Goal: Task Accomplishment & Management: Manage account settings

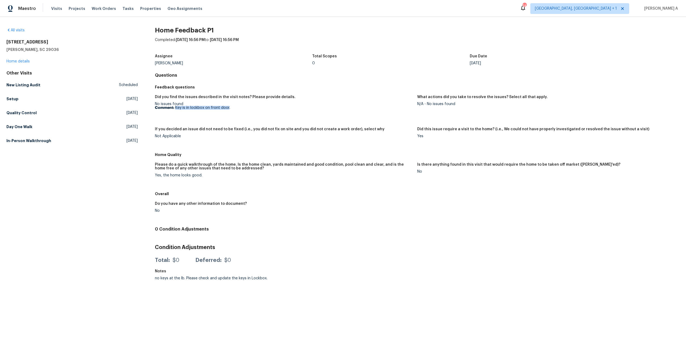
drag, startPoint x: 175, startPoint y: 107, endPoint x: 229, endPoint y: 109, distance: 53.4
click at [229, 109] on p "Comment: Key is in lockbox on front door." at bounding box center [284, 108] width 258 height 4
copy p "Key is in lockbox on front door"
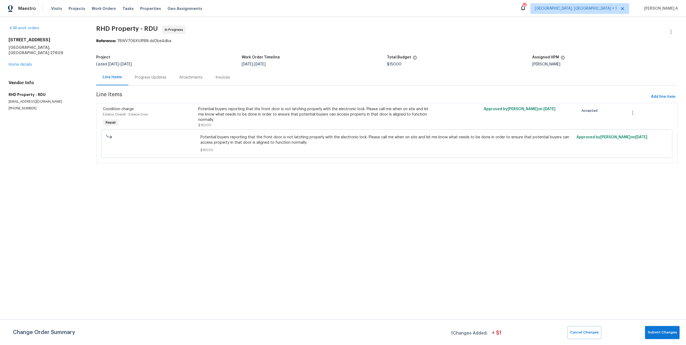
click at [163, 80] on div "Progress Updates" at bounding box center [151, 77] width 32 height 5
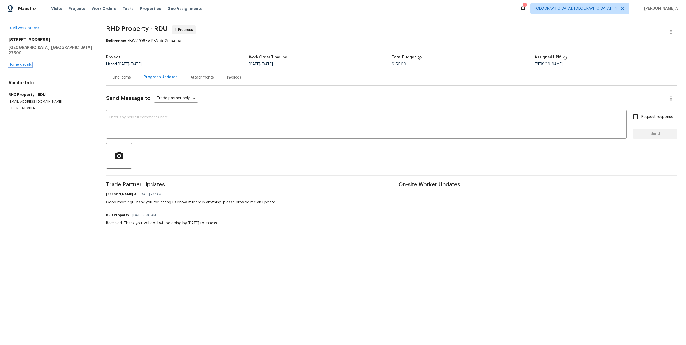
click at [21, 63] on link "Home details" at bounding box center [20, 65] width 23 height 4
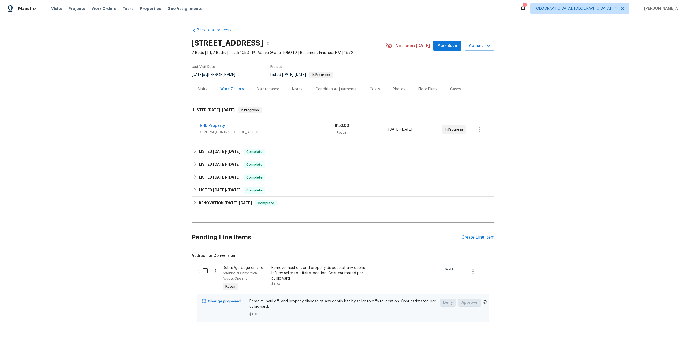
click at [206, 90] on div "Visits" at bounding box center [202, 89] width 9 height 5
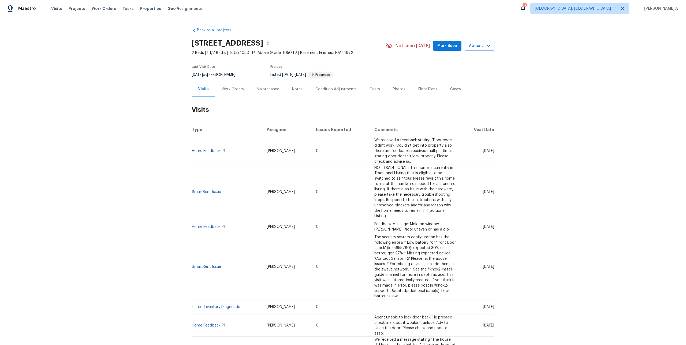
click at [235, 88] on div "Work Orders" at bounding box center [233, 89] width 22 height 5
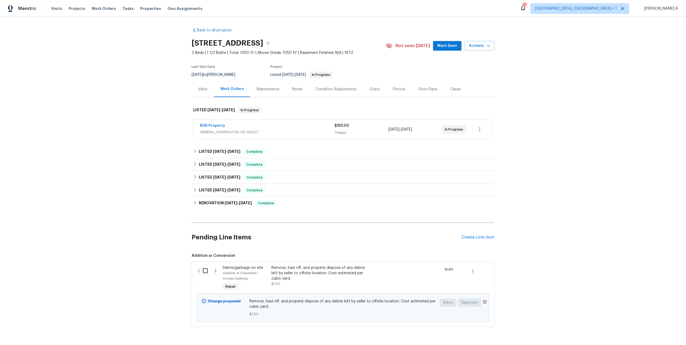
click at [206, 98] on div "Back to all projects 5038 Flint Ridge Pl, Raleigh, NC 27609 2 Beds | 1 1/2 Bath…" at bounding box center [343, 177] width 303 height 308
click at [204, 95] on div "Visits" at bounding box center [203, 89] width 22 height 16
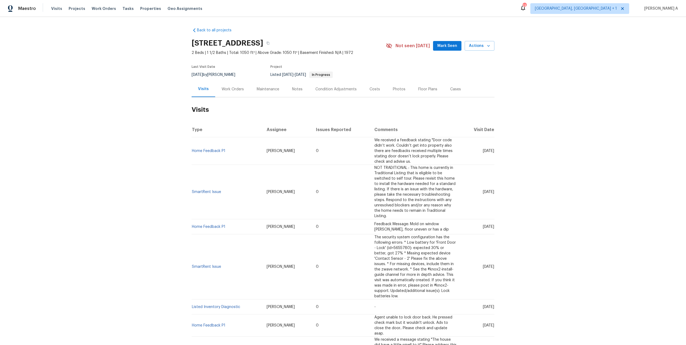
click at [219, 148] on td "Home Feedback P1" at bounding box center [227, 151] width 71 height 28
click at [219, 150] on link "Home Feedback P1" at bounding box center [208, 151] width 33 height 4
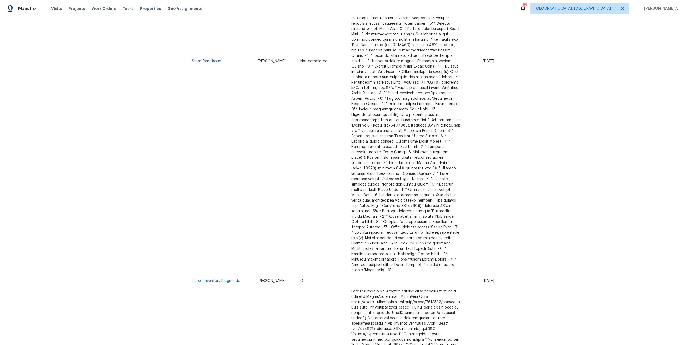
scroll to position [298, 0]
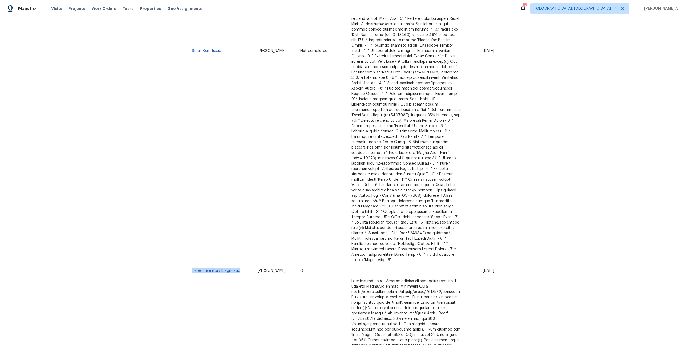
drag, startPoint x: 243, startPoint y: 251, endPoint x: 192, endPoint y: 251, distance: 50.6
click at [192, 263] on td "Listed Inventory Diagnostic" at bounding box center [223, 270] width 62 height 15
copy link "Listed Inventory Diagnostic"
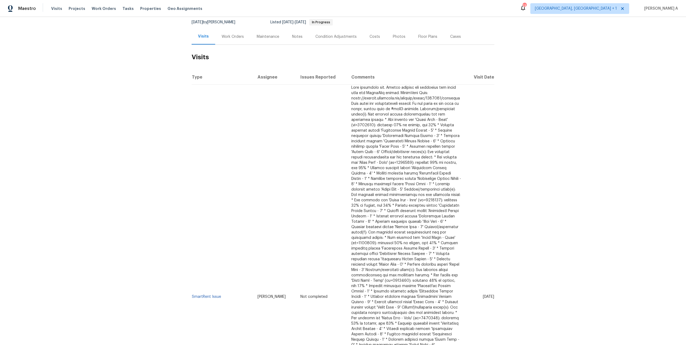
scroll to position [0, 0]
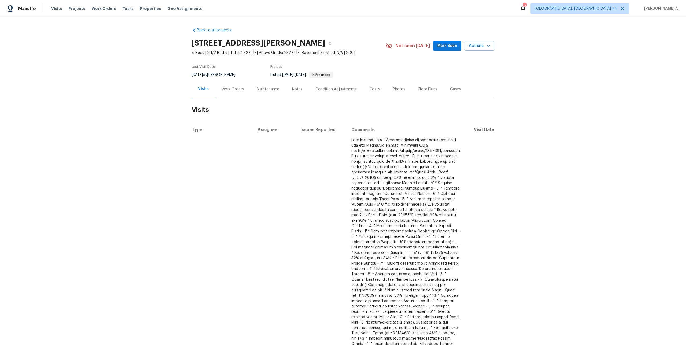
click at [238, 78] on div "Last Visit Date 7/29/2025 by Amanda Horton Project Listed 8/17/2025 - 8/20/2025…" at bounding box center [283, 71] width 182 height 19
click at [238, 91] on div "Work Orders" at bounding box center [233, 89] width 22 height 5
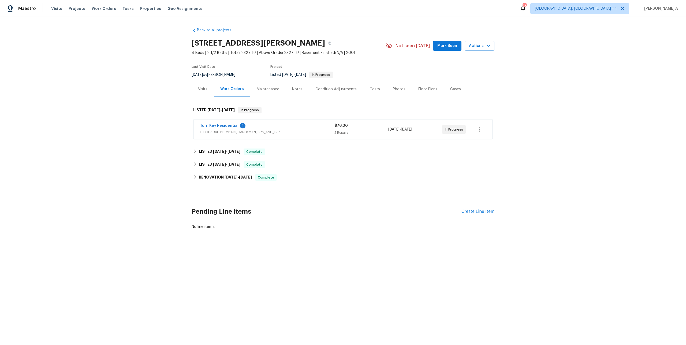
click at [241, 127] on div "1" at bounding box center [243, 125] width 6 height 5
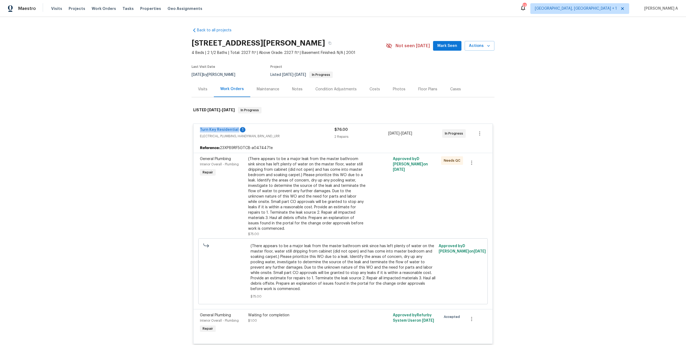
drag, startPoint x: 197, startPoint y: 128, endPoint x: 237, endPoint y: 128, distance: 40.2
click at [237, 128] on div "Turn Key Residential 1 ELECTRICAL, PLUMBING, HANDYMAN, BRN_AND_LRR $76.00 2 Rep…" at bounding box center [342, 133] width 299 height 19
copy link "Turn Key Residential"
click at [252, 130] on div "Turn Key Residential 1" at bounding box center [267, 130] width 135 height 6
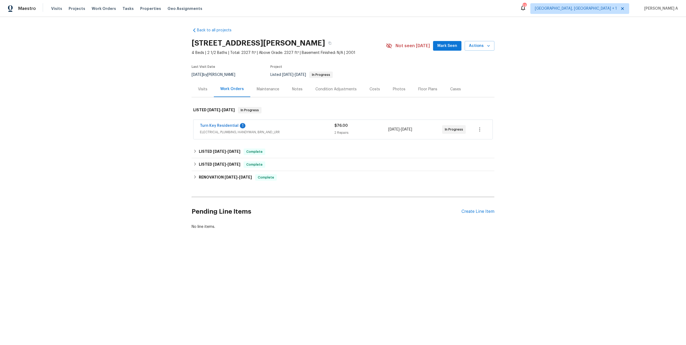
click at [211, 91] on div "Visits" at bounding box center [203, 89] width 22 height 16
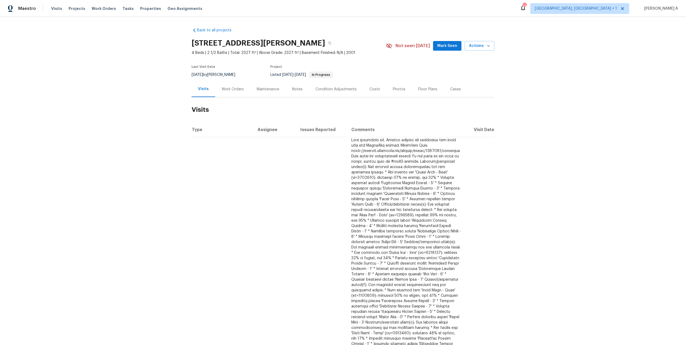
click at [227, 91] on div "Work Orders" at bounding box center [233, 89] width 22 height 5
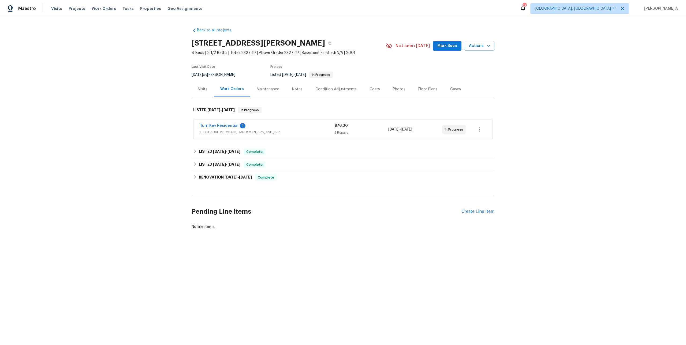
click at [256, 131] on span "ELECTRICAL, PLUMBING, HANDYMAN, BRN_AND_LRR" at bounding box center [267, 131] width 135 height 5
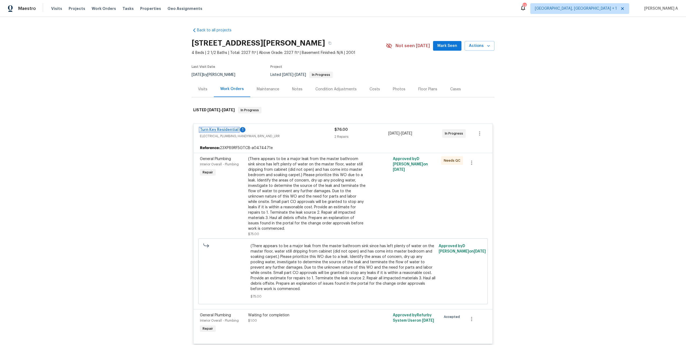
click at [234, 131] on link "Turn Key Residential" at bounding box center [219, 130] width 39 height 4
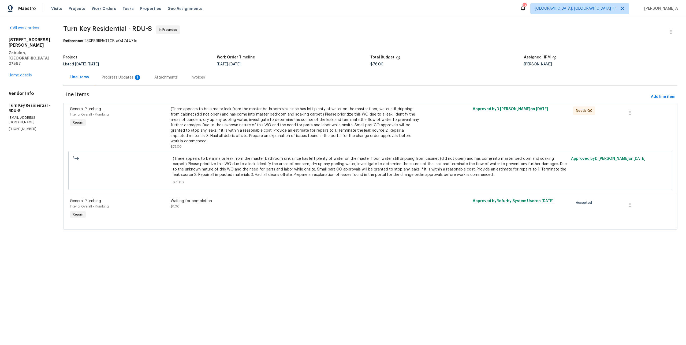
click at [141, 77] on div "Progress Updates 1" at bounding box center [122, 77] width 40 height 5
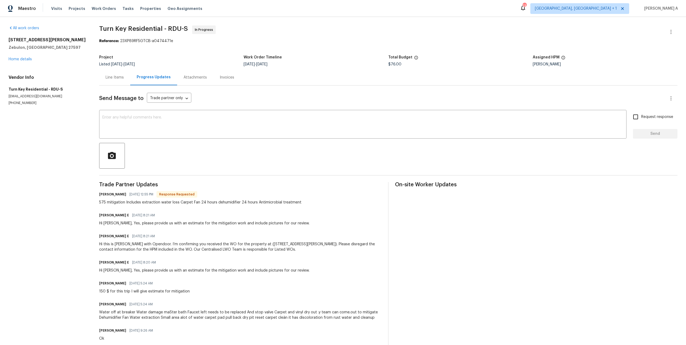
click at [192, 201] on div "575 mitigation Includes extraction water loss Carpet Fan 24 hours dehumidifier …" at bounding box center [200, 202] width 202 height 5
click at [14, 59] on link "Home details" at bounding box center [20, 59] width 23 height 4
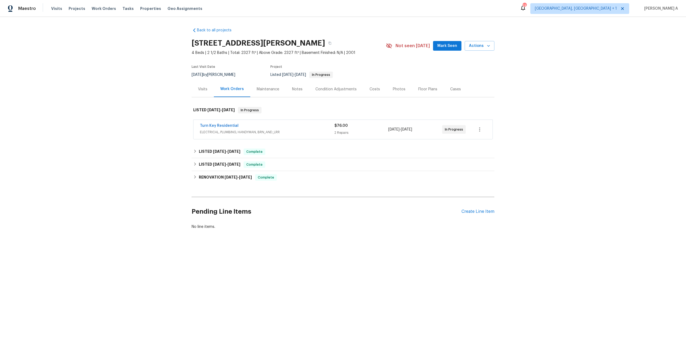
click at [266, 135] on div "Turn Key Residential ELECTRICAL, PLUMBING, HANDYMAN, BRN_AND_LRR" at bounding box center [267, 129] width 135 height 13
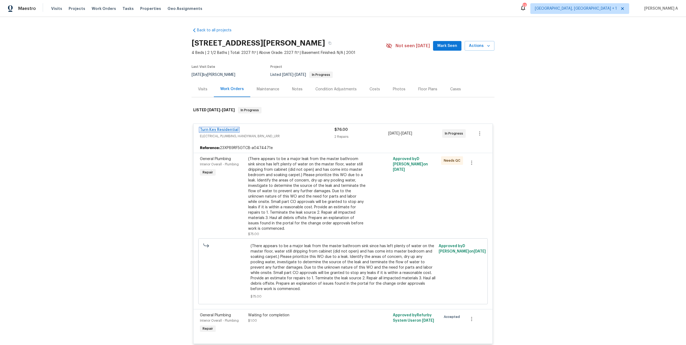
click at [223, 128] on link "Turn Key Residential" at bounding box center [219, 130] width 39 height 4
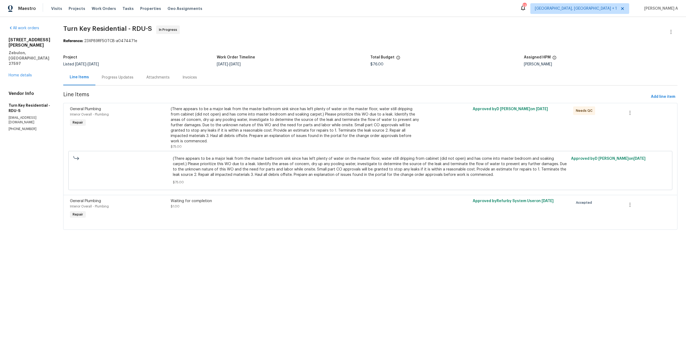
click at [139, 84] on div "Progress Updates" at bounding box center [117, 77] width 44 height 16
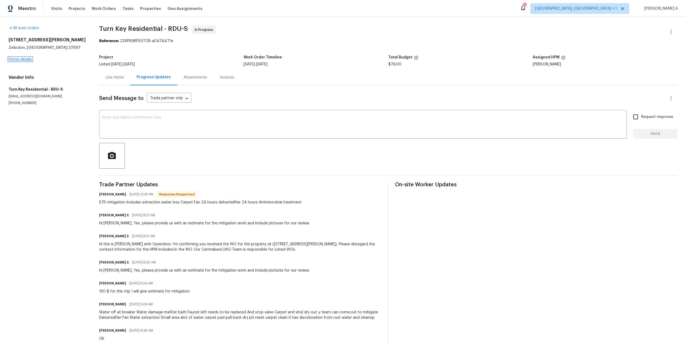
click at [28, 59] on link "Home details" at bounding box center [20, 59] width 23 height 4
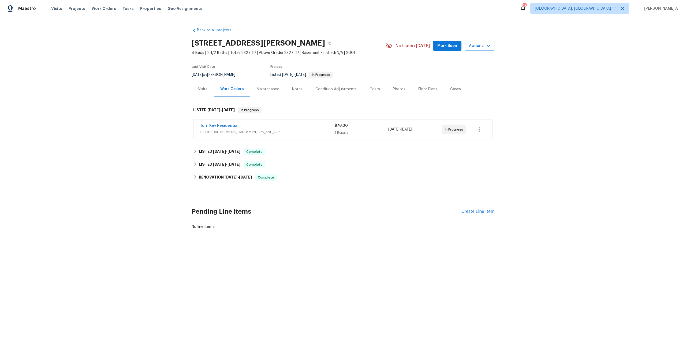
click at [206, 89] on div "Visits" at bounding box center [202, 89] width 9 height 5
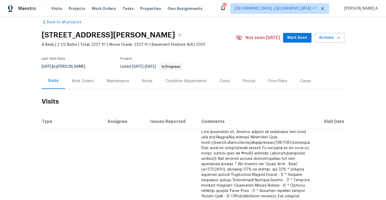
scroll to position [8, 0]
click at [88, 82] on div "Work Orders" at bounding box center [83, 81] width 22 height 5
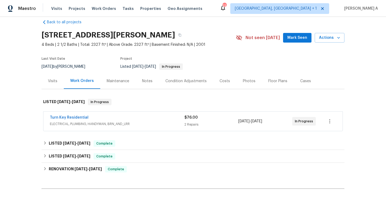
scroll to position [35, 0]
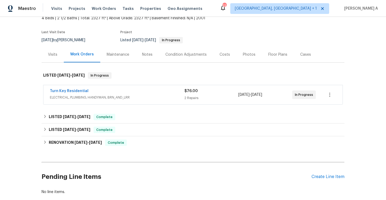
click at [124, 100] on span "ELECTRICAL, PLUMBING, HANDYMAN, BRN_AND_LRR" at bounding box center [117, 97] width 135 height 5
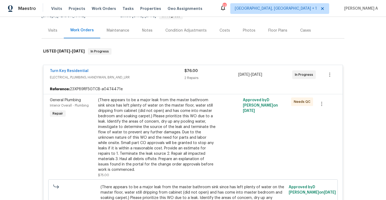
scroll to position [66, 0]
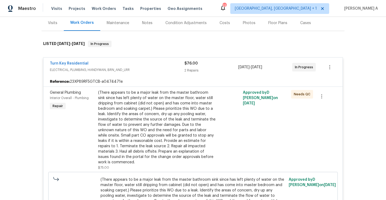
click at [174, 101] on div "(There appears to be a major leak from the master bathroom sink since has left …" at bounding box center [156, 127] width 117 height 75
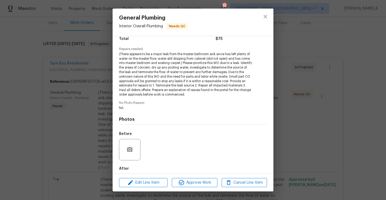
scroll to position [0, 0]
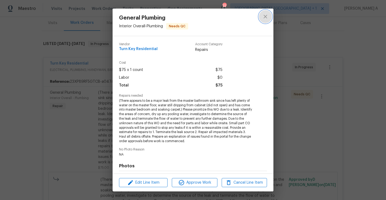
click at [265, 17] on icon "close" at bounding box center [264, 16] width 3 height 3
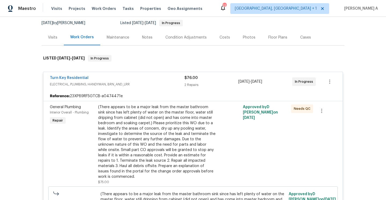
scroll to position [48, 0]
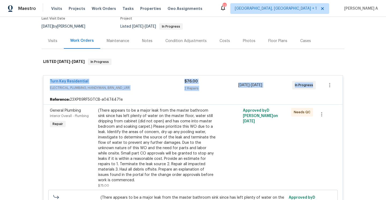
drag, startPoint x: 49, startPoint y: 81, endPoint x: 312, endPoint y: 85, distance: 263.4
click at [312, 85] on div "Turn Key Residential ELECTRICAL, PLUMBING, HANDYMAN, BRN_AND_LRR $76.00 2 Repai…" at bounding box center [192, 85] width 299 height 19
copy div "Turn Key Residential ELECTRICAL, PLUMBING, HANDYMAN, BRN_AND_LRR $76.00 2 Repai…"
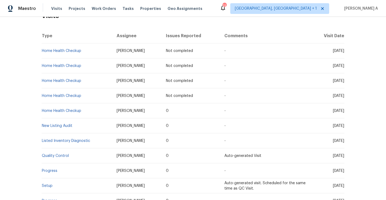
scroll to position [139, 0]
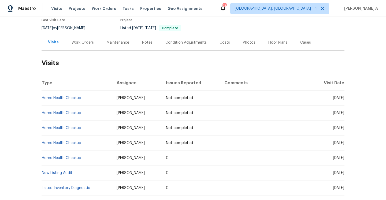
click at [89, 50] on div "Work Orders" at bounding box center [82, 43] width 35 height 16
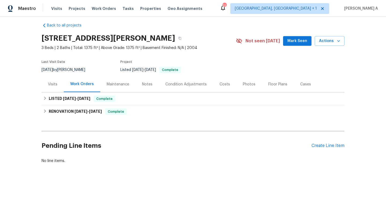
scroll to position [5, 0]
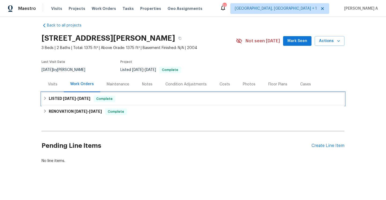
click at [124, 100] on div "LISTED [DATE] - [DATE] Complete" at bounding box center [193, 99] width 300 height 6
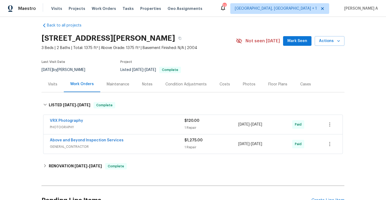
click at [52, 88] on div "Visits" at bounding box center [53, 84] width 22 height 16
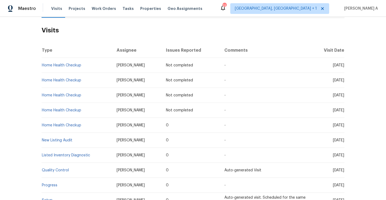
scroll to position [90, 0]
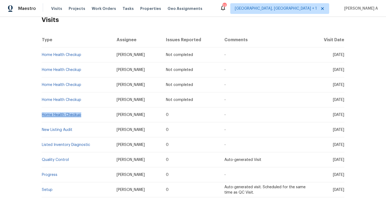
drag, startPoint x: 82, startPoint y: 117, endPoint x: 42, endPoint y: 115, distance: 39.5
click at [42, 115] on td "Home Health Checkup" at bounding box center [77, 114] width 71 height 15
copy link "Home Health Checkup"
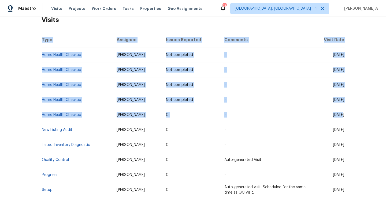
drag, startPoint x: 322, startPoint y: 116, endPoint x: 345, endPoint y: 116, distance: 22.8
click at [345, 116] on div "Back to all projects 690 Horsley Mill Rd, Carrollton, GA 30116 3 Beds | 2 Baths…" at bounding box center [193, 108] width 386 height 183
copy table "Type Assignee Issues Reported Comments Visit Date Home Health Checkup Jaydon En…"
click at [345, 116] on div "Back to all projects 690 Horsley Mill Rd, Carrollton, GA 30116 3 Beds | 2 Baths…" at bounding box center [193, 108] width 386 height 183
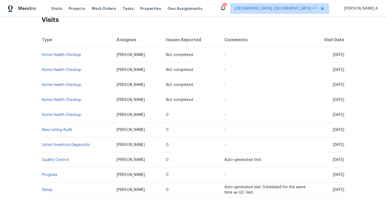
drag, startPoint x: 343, startPoint y: 115, endPoint x: 323, endPoint y: 114, distance: 20.1
click at [333, 114] on span "[DATE]" at bounding box center [338, 115] width 11 height 4
copy span "Aug 07 2025"
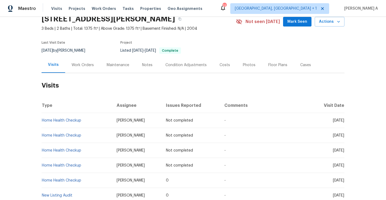
click at [75, 64] on div "Work Orders" at bounding box center [83, 64] width 22 height 5
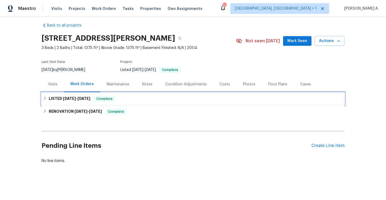
click at [83, 98] on span "6/13/25" at bounding box center [83, 99] width 13 height 4
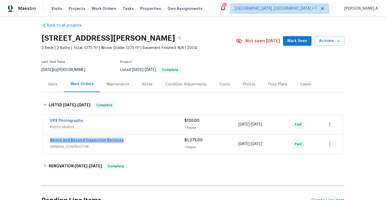
drag, startPoint x: 126, startPoint y: 140, endPoint x: 50, endPoint y: 140, distance: 76.1
click at [50, 140] on div "Above and Beyond Inspection Services" at bounding box center [117, 141] width 135 height 6
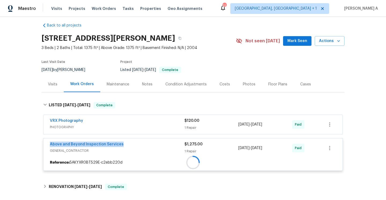
copy link "Above and Beyond Inspection Services"
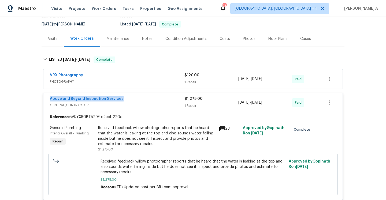
scroll to position [37, 0]
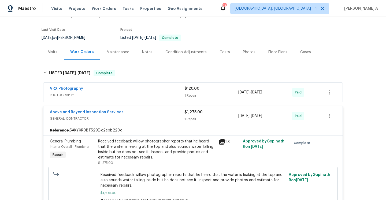
click at [55, 51] on div "Visits" at bounding box center [52, 52] width 9 height 5
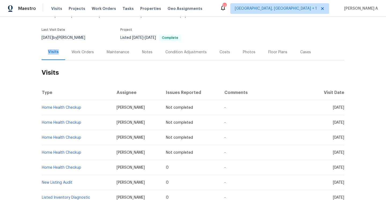
click at [55, 51] on div "Visits" at bounding box center [53, 51] width 11 height 5
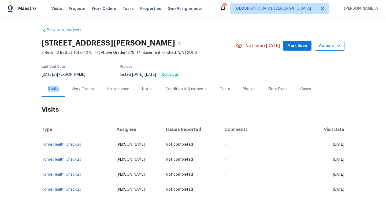
click at [325, 49] on span "Actions" at bounding box center [329, 46] width 21 height 7
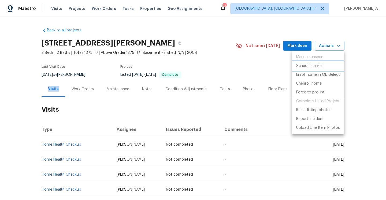
click at [312, 63] on p "Schedule a visit" at bounding box center [310, 66] width 28 height 6
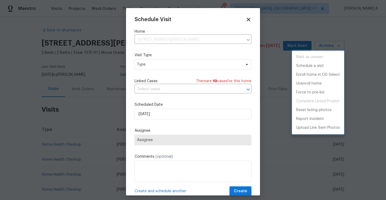
click at [147, 59] on div at bounding box center [193, 100] width 386 height 200
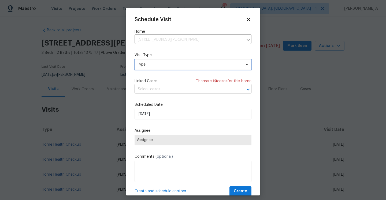
click at [147, 60] on span "Type" at bounding box center [193, 64] width 117 height 11
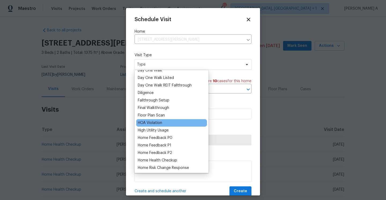
scroll to position [104, 0]
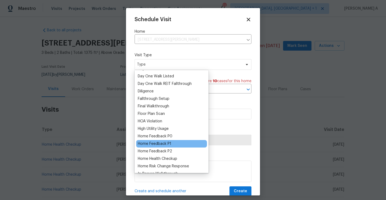
click at [170, 142] on div "Home Feedback P1" at bounding box center [154, 143] width 33 height 5
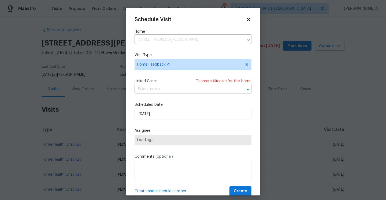
click at [163, 94] on div "Schedule Visit Home 690 Horsley Mill Rd, Carrollton, GA 30116 ​ Visit Type Home…" at bounding box center [193, 107] width 117 height 180
click at [163, 94] on input "text" at bounding box center [186, 89] width 102 height 8
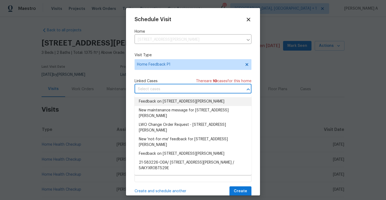
click at [165, 103] on li "Feedback on 690 Horsley Mill Rd, Carrollton, GA 30116" at bounding box center [193, 101] width 117 height 9
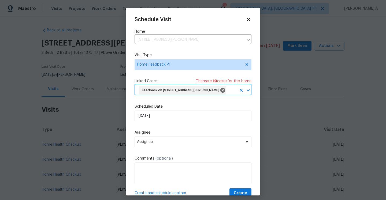
click at [165, 109] on label "Scheduled Date" at bounding box center [193, 106] width 117 height 5
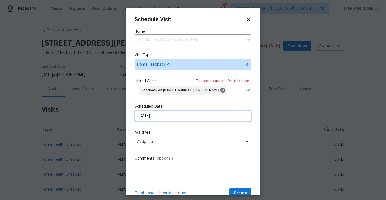
click at [166, 121] on input "[DATE]" at bounding box center [193, 116] width 117 height 11
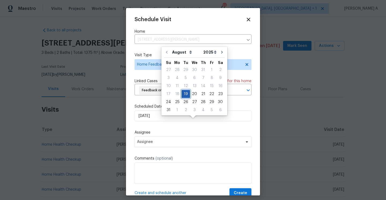
click at [188, 95] on div "19" at bounding box center [185, 94] width 9 height 8
click at [190, 95] on div "20" at bounding box center [194, 94] width 9 height 8
type input "[DATE]"
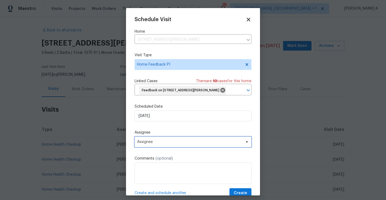
click at [178, 144] on span "Assignee" at bounding box center [189, 142] width 105 height 4
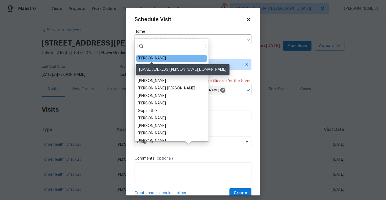
click at [150, 59] on div "[PERSON_NAME]" at bounding box center [152, 58] width 28 height 5
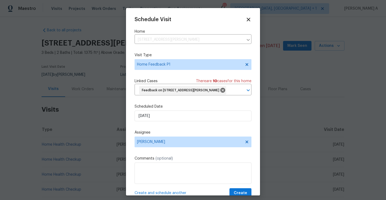
click at [148, 161] on label "Comments (optional)" at bounding box center [193, 158] width 117 height 5
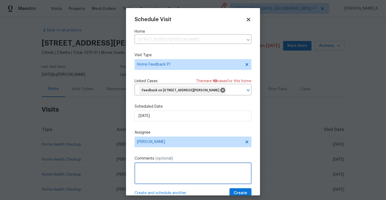
click at [148, 173] on textarea at bounding box center [193, 173] width 117 height 21
paste textarea "Home had smoking smell, which buyers did not like"
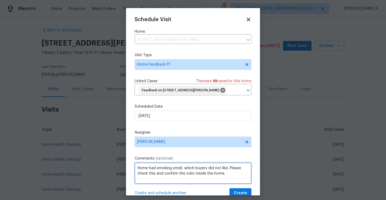
scroll to position [20, 0]
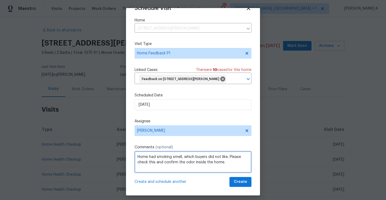
type textarea "Home had smoking smell, which buyers did not like. Please check this and confir…"
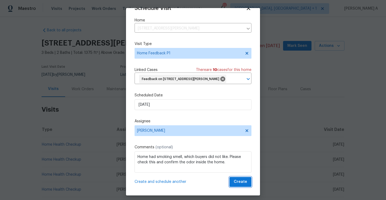
click at [234, 178] on button "Create" at bounding box center [240, 182] width 22 height 10
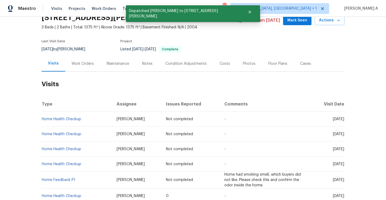
scroll to position [33, 0]
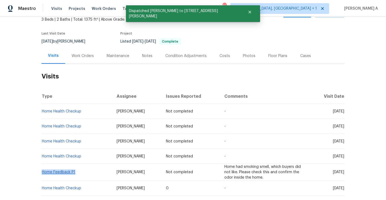
drag, startPoint x: 80, startPoint y: 173, endPoint x: 43, endPoint y: 171, distance: 36.7
click at [43, 171] on td "Home Feedback P1" at bounding box center [77, 172] width 71 height 17
copy link "Home Feedback P1"
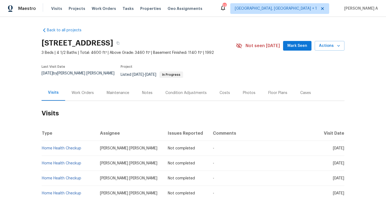
click at [77, 92] on div "Work Orders" at bounding box center [82, 93] width 35 height 16
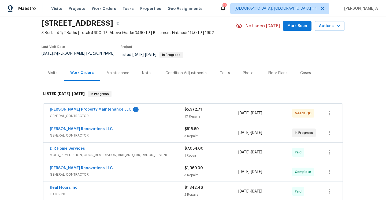
scroll to position [22, 0]
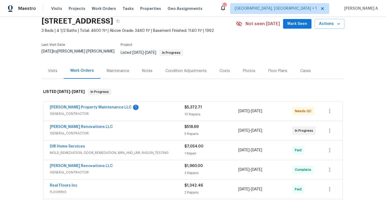
click at [97, 131] on span "GENERAL_CONTRACTOR" at bounding box center [117, 133] width 135 height 5
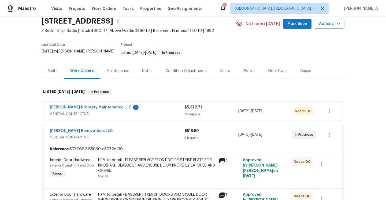
scroll to position [48, 0]
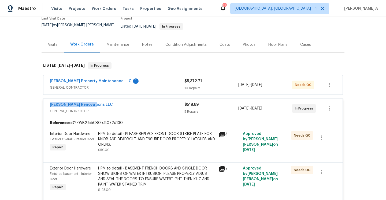
drag, startPoint x: 97, startPoint y: 101, endPoint x: 51, endPoint y: 101, distance: 46.1
click at [51, 102] on div "[PERSON_NAME] Renovations LLC" at bounding box center [117, 105] width 135 height 6
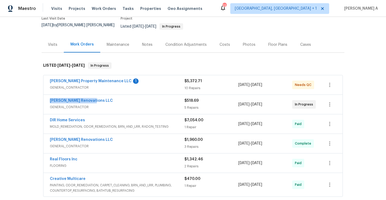
copy link "Aseem Renovations LLC"
click at [58, 43] on div "Visits" at bounding box center [53, 45] width 22 height 16
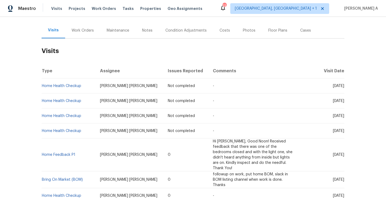
scroll to position [70, 0]
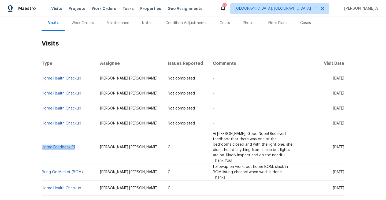
drag, startPoint x: 80, startPoint y: 140, endPoint x: 42, endPoint y: 141, distance: 37.8
click at [42, 141] on td "Home Feedback P1" at bounding box center [69, 147] width 54 height 33
copy link "Home Feedback P1"
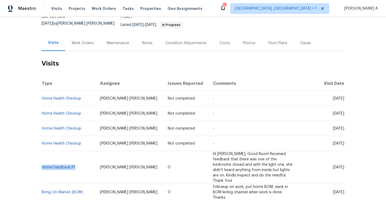
scroll to position [48, 0]
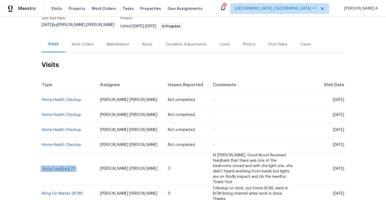
click at [54, 167] on link "Home Feedback P1" at bounding box center [58, 169] width 33 height 4
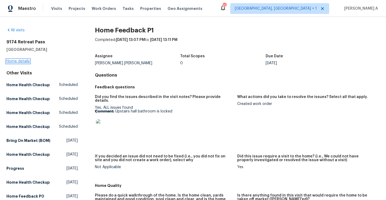
click at [18, 61] on link "Home details" at bounding box center [17, 61] width 23 height 4
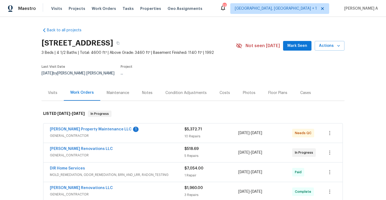
scroll to position [52, 0]
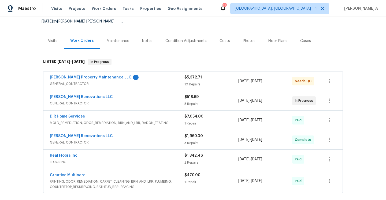
click at [130, 101] on span "GENERAL_CONTRACTOR" at bounding box center [117, 103] width 135 height 5
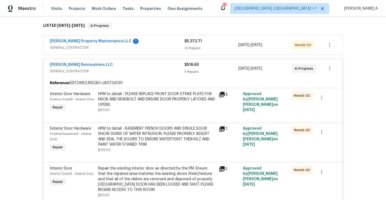
scroll to position [80, 0]
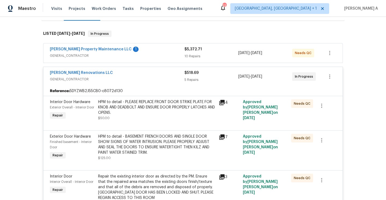
click at [137, 71] on div "Aseem Renovations LLC" at bounding box center [117, 73] width 135 height 6
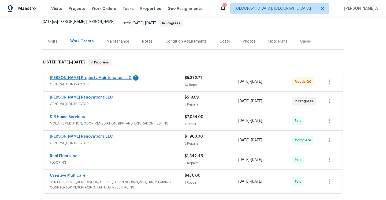
scroll to position [46, 0]
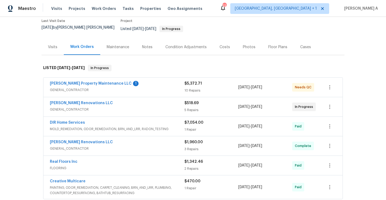
click at [51, 44] on div "Visits" at bounding box center [52, 46] width 9 height 5
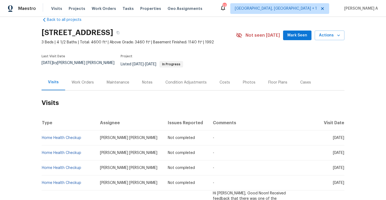
scroll to position [9, 0]
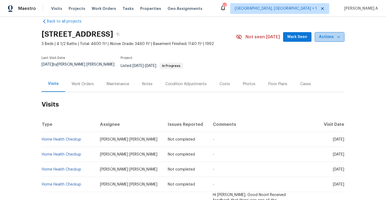
click at [327, 41] on button "Actions" at bounding box center [330, 37] width 30 height 10
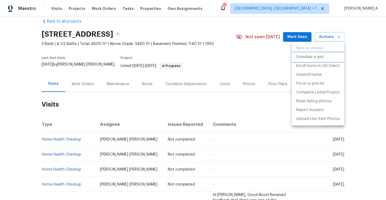
click at [309, 59] on p "Schedule a visit" at bounding box center [310, 57] width 28 height 6
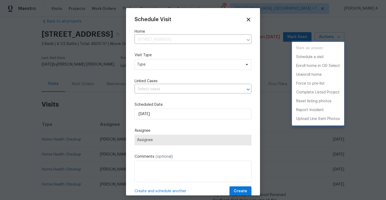
click at [167, 65] on div at bounding box center [193, 100] width 386 height 200
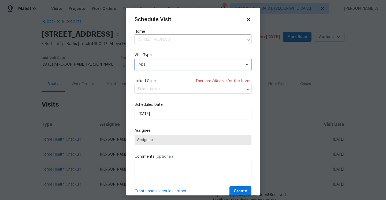
click at [167, 65] on span "Type" at bounding box center [189, 64] width 104 height 5
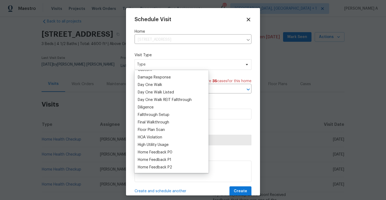
scroll to position [99, 0]
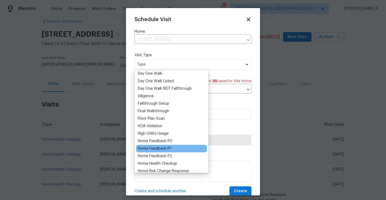
click at [170, 150] on div "Home Feedback P1" at bounding box center [154, 148] width 33 height 5
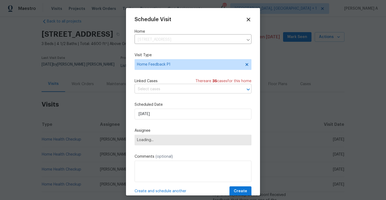
click at [164, 93] on input "text" at bounding box center [186, 89] width 102 height 8
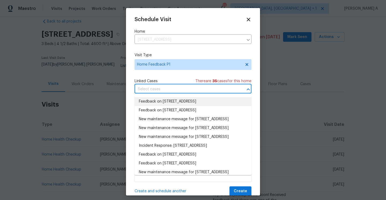
click at [158, 100] on li "Feedback on 9174 Retreat Pass, Jonesboro, GA 30236" at bounding box center [193, 101] width 117 height 9
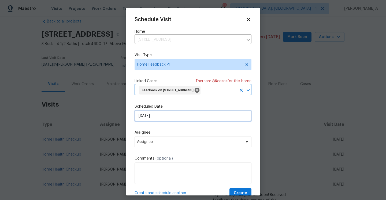
click at [168, 121] on input "8/19/2025" at bounding box center [193, 116] width 117 height 11
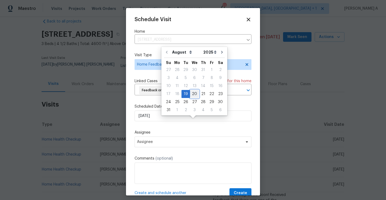
click at [192, 91] on div "20" at bounding box center [194, 94] width 9 height 8
type input "[DATE]"
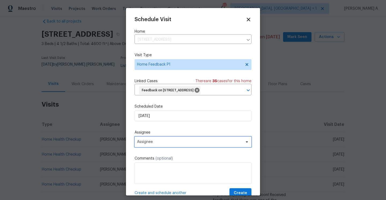
click at [174, 147] on span "Assignee" at bounding box center [193, 142] width 117 height 11
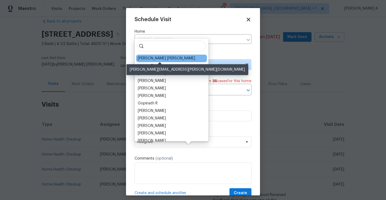
click at [146, 59] on div "Marcos Ricardo Resendiz" at bounding box center [166, 58] width 57 height 5
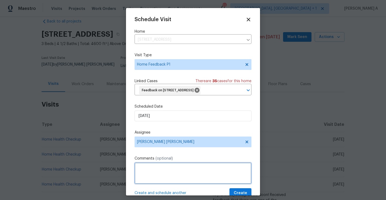
click at [186, 176] on textarea at bounding box center [193, 173] width 117 height 21
paste textarea "Keypad is making a noise but not opening with the 3 options."
paste textarea "Smartrent shows jamming issues while locking/unlocking the door."
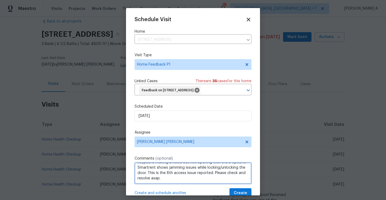
scroll to position [20, 0]
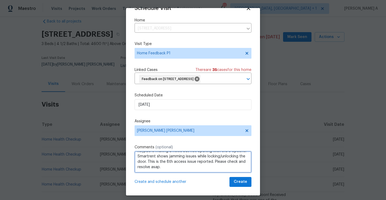
type textarea "Keypad is making a noise but not opening with the 3 options. Smartrent shows ja…"
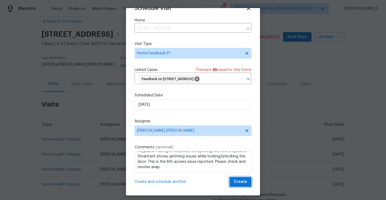
click at [237, 183] on span "Create" at bounding box center [240, 182] width 13 height 7
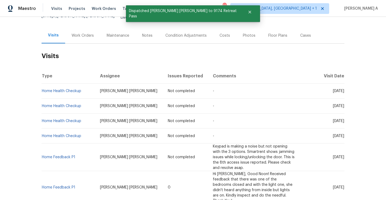
scroll to position [65, 0]
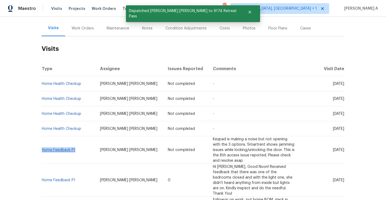
drag, startPoint x: 80, startPoint y: 147, endPoint x: 42, endPoint y: 146, distance: 38.1
click at [42, 146] on td "Home Feedback P1" at bounding box center [69, 150] width 54 height 28
copy link "Home Feedback P1"
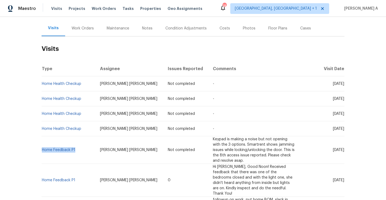
copy link "Home Feedback P1"
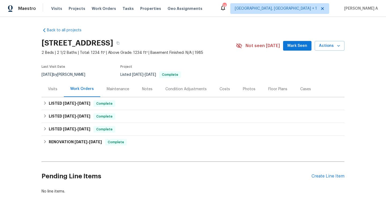
click at [62, 88] on div "Visits" at bounding box center [53, 89] width 22 height 16
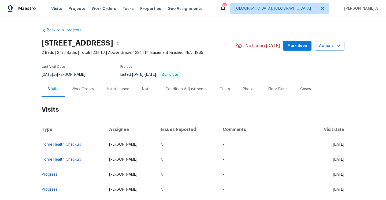
click at [85, 91] on div "Work Orders" at bounding box center [83, 89] width 22 height 5
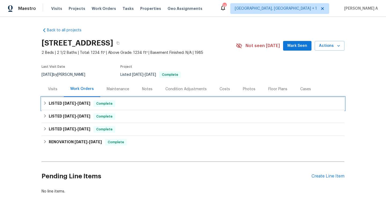
click at [90, 103] on span "[DATE]" at bounding box center [83, 104] width 13 height 4
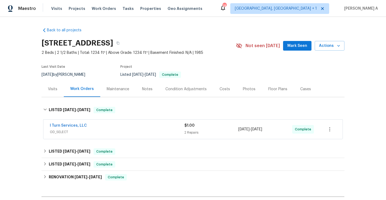
click at [55, 87] on div "Visits" at bounding box center [52, 89] width 9 height 5
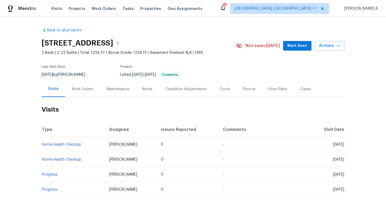
click at [69, 79] on div "Last Visit Date [DATE] by [PERSON_NAME] Project Listed [DATE] - [DATE] Complete" at bounding box center [133, 71] width 182 height 19
click at [81, 92] on div "Work Orders" at bounding box center [82, 89] width 35 height 16
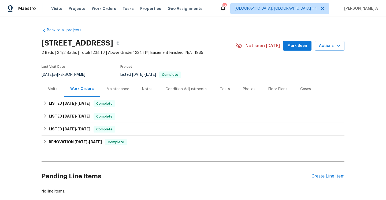
click at [52, 87] on div "Visits" at bounding box center [52, 89] width 9 height 5
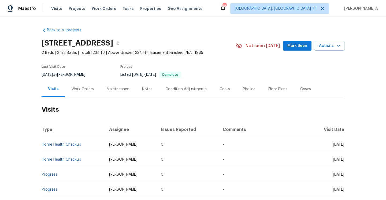
click at [88, 91] on div "Work Orders" at bounding box center [83, 89] width 22 height 5
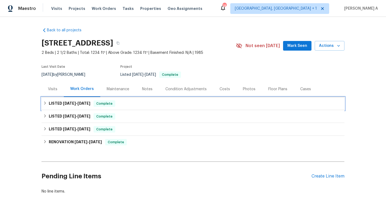
click at [90, 103] on span "[DATE]" at bounding box center [83, 104] width 13 height 4
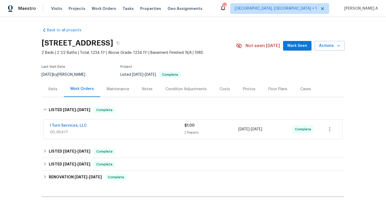
click at [109, 131] on span "OD_SELECT" at bounding box center [117, 131] width 135 height 5
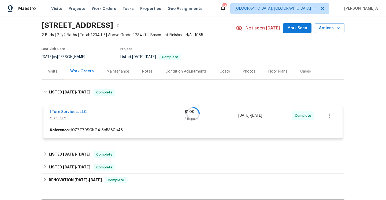
scroll to position [47, 0]
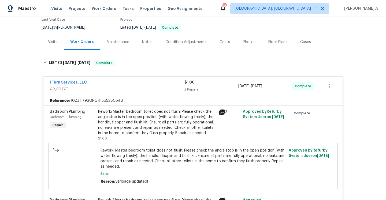
click at [118, 80] on div "I Turn Services, LLC" at bounding box center [117, 83] width 135 height 6
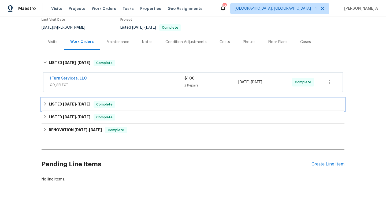
click at [112, 100] on div "LISTED [DATE] - [DATE] Complete" at bounding box center [193, 104] width 303 height 13
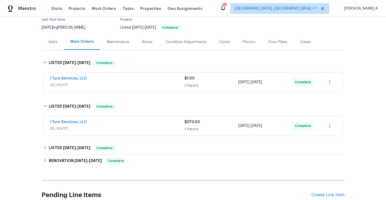
click at [130, 133] on div "I Turn Services, LLC OD_SELECT $370.00 2 Repairs [DATE] - [DATE] Complete" at bounding box center [192, 125] width 299 height 19
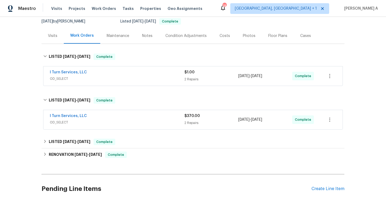
click at [124, 121] on span "OD_SELECT" at bounding box center [117, 122] width 135 height 5
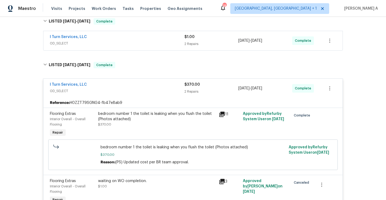
scroll to position [99, 0]
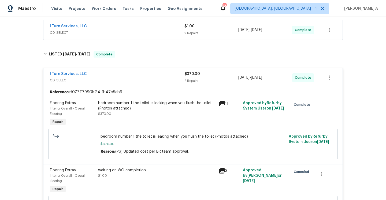
click at [121, 84] on div "I Turn Services, LLC OD_SELECT" at bounding box center [117, 77] width 135 height 13
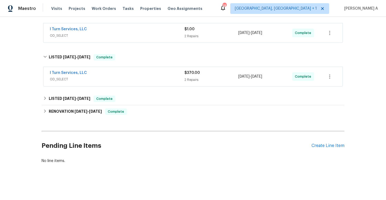
scroll to position [51, 0]
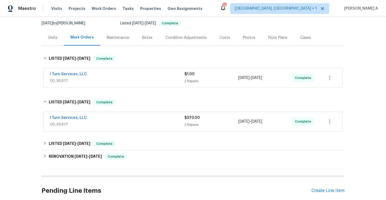
click at [119, 68] on div "I Turn Services, LLC OD_SELECT $1.00 2 Repairs 7/25/2025 - 7/30/2025 Complete" at bounding box center [193, 78] width 303 height 22
click at [119, 72] on div "I Turn Services, LLC" at bounding box center [117, 75] width 135 height 6
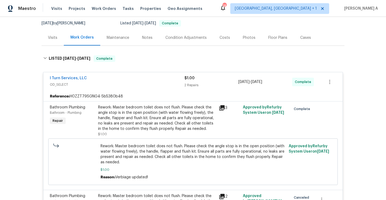
click at [221, 111] on div "3" at bounding box center [229, 120] width 24 height 35
click at [219, 110] on icon at bounding box center [221, 107] width 5 height 5
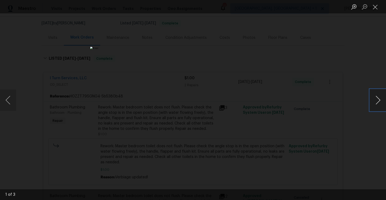
click at [378, 100] on button "Next image" at bounding box center [378, 99] width 16 height 21
click at [356, 63] on div "Lightbox" at bounding box center [193, 100] width 386 height 200
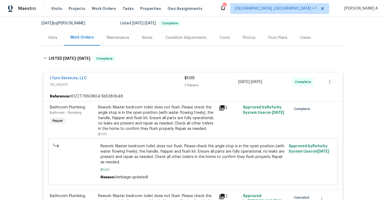
click at [102, 78] on div "I Turn Services, LLC" at bounding box center [117, 79] width 135 height 6
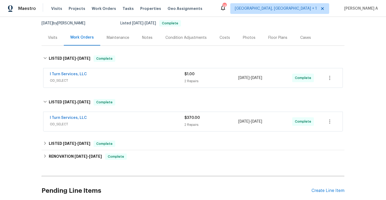
click at [55, 44] on div "Visits" at bounding box center [53, 38] width 22 height 16
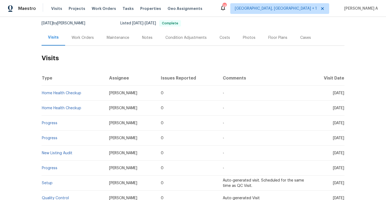
click at [75, 36] on div "Work Orders" at bounding box center [83, 37] width 22 height 5
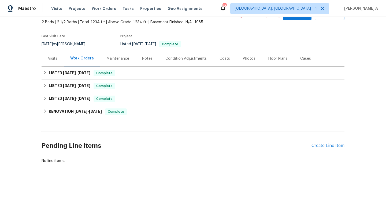
scroll to position [31, 0]
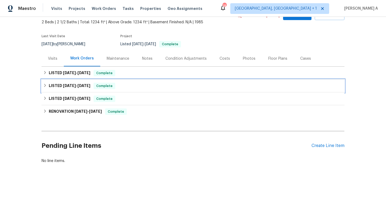
click at [79, 80] on div "LISTED 7/10/25 - 7/21/25 Complete" at bounding box center [193, 86] width 303 height 13
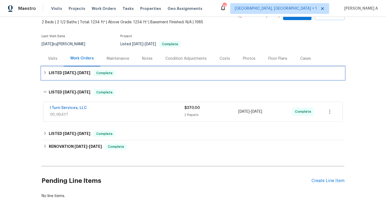
click at [76, 75] on h6 "LISTED 7/24/25 - 7/30/25" at bounding box center [70, 73] width 42 height 6
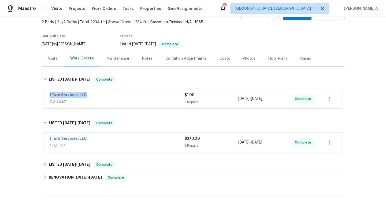
drag, startPoint x: 48, startPoint y: 95, endPoint x: 86, endPoint y: 95, distance: 38.3
click at [86, 95] on div "I Turn Services, LLC OD_SELECT $1.00 2 Repairs 7/25/2025 - 7/30/2025 Complete" at bounding box center [192, 98] width 299 height 19
copy link "I Turn Services, LLC"
click at [144, 140] on div "I Turn Services, LLC" at bounding box center [117, 139] width 135 height 6
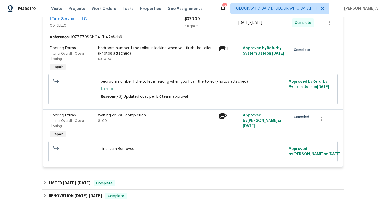
scroll to position [116, 0]
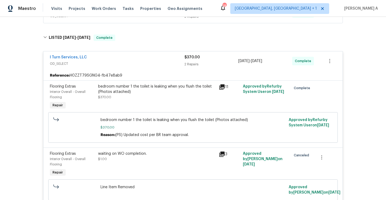
click at [156, 97] on div "bedroom number 1 the toilet is leaking when you flush the toilet (Photos attach…" at bounding box center [156, 92] width 117 height 16
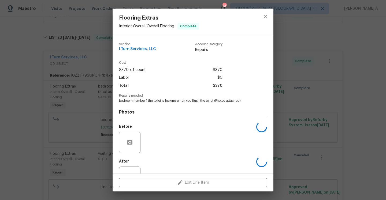
scroll to position [20, 0]
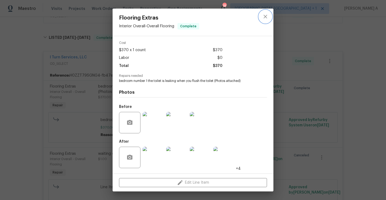
click at [267, 19] on icon "close" at bounding box center [265, 16] width 6 height 6
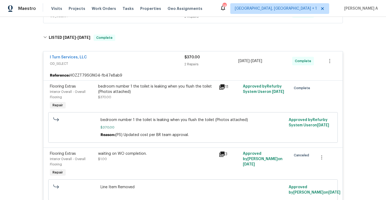
click at [97, 60] on div "I Turn Services, LLC" at bounding box center [117, 58] width 135 height 6
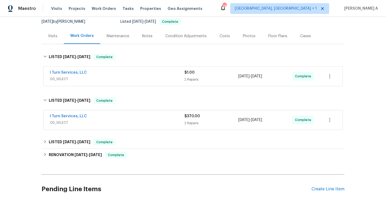
scroll to position [48, 0]
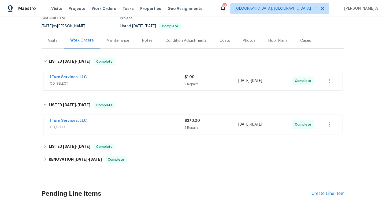
click at [53, 47] on div "Visits" at bounding box center [53, 41] width 22 height 16
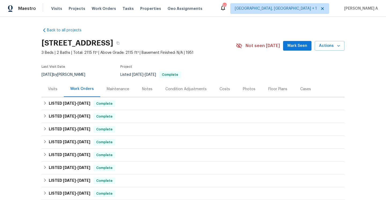
click at [47, 89] on div "Visits" at bounding box center [53, 89] width 22 height 16
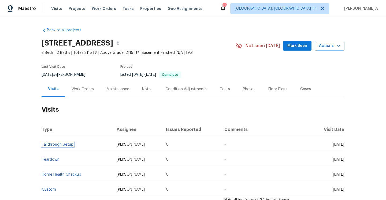
click at [69, 146] on link "Fallthrough Setup" at bounding box center [58, 145] width 32 height 4
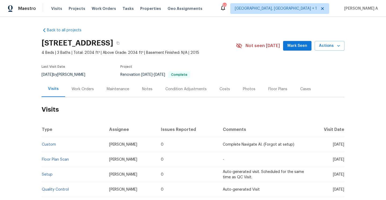
click at [79, 91] on div "Work Orders" at bounding box center [83, 89] width 22 height 5
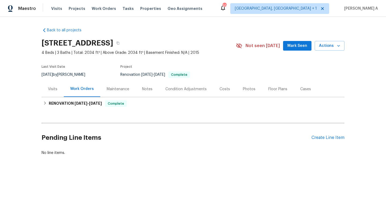
click at [53, 93] on div "Visits" at bounding box center [53, 89] width 22 height 16
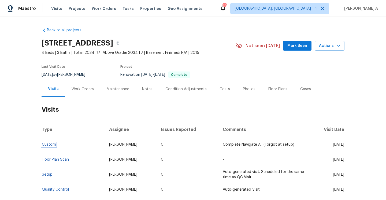
click at [51, 144] on link "Custom" at bounding box center [49, 145] width 14 height 4
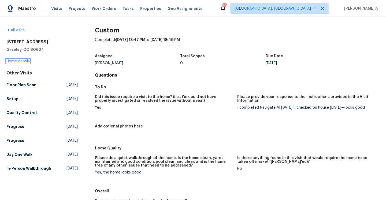
click at [24, 62] on link "Home details" at bounding box center [17, 61] width 23 height 4
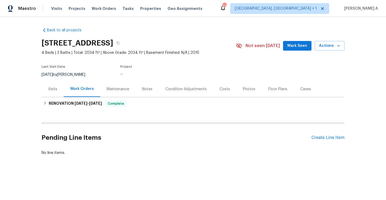
click at [54, 94] on div "Visits" at bounding box center [53, 89] width 22 height 16
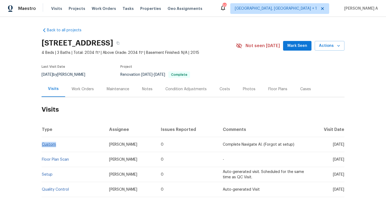
drag, startPoint x: 58, startPoint y: 146, endPoint x: 43, endPoint y: 145, distance: 15.6
click at [43, 145] on td "Custom" at bounding box center [73, 144] width 63 height 15
copy link "Custom"
click at [79, 92] on div "Work Orders" at bounding box center [83, 89] width 22 height 5
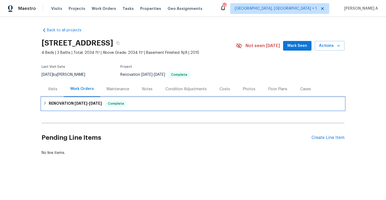
click at [84, 107] on h6 "RENOVATION [DATE] - [DATE]" at bounding box center [75, 103] width 53 height 6
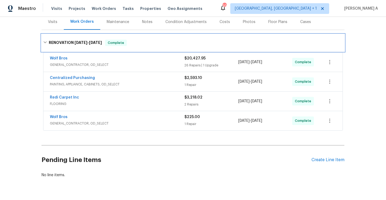
scroll to position [70, 0]
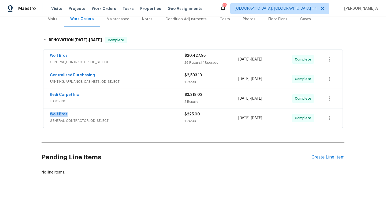
drag, startPoint x: 71, startPoint y: 115, endPoint x: 51, endPoint y: 114, distance: 20.1
click at [51, 114] on div "Wolf Bros" at bounding box center [117, 115] width 135 height 6
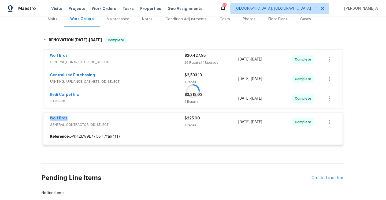
copy link "Wolf Bros"
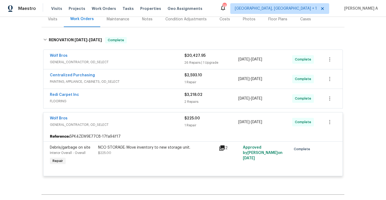
click at [52, 20] on div "Visits" at bounding box center [52, 19] width 9 height 5
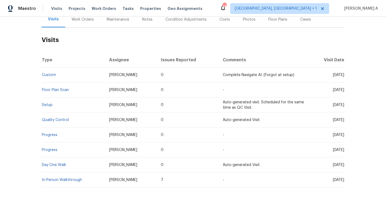
click at [53, 73] on td "Custom" at bounding box center [73, 75] width 63 height 15
click at [53, 73] on link "Custom" at bounding box center [49, 75] width 14 height 4
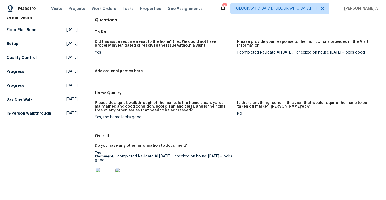
scroll to position [114, 0]
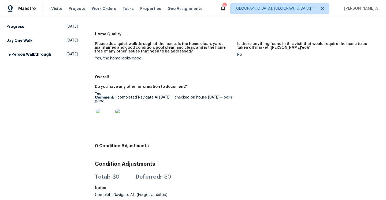
click at [105, 122] on img at bounding box center [104, 117] width 17 height 17
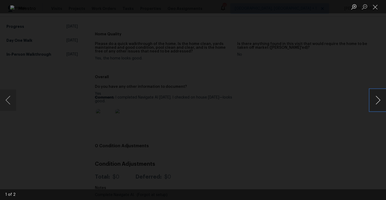
click at [374, 101] on button "Next image" at bounding box center [378, 99] width 16 height 21
click at [346, 66] on div "Lightbox" at bounding box center [193, 100] width 386 height 200
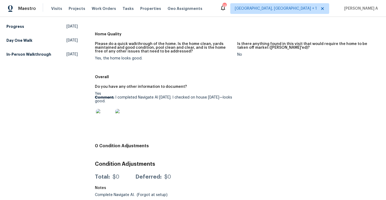
scroll to position [0, 0]
